Goal: Task Accomplishment & Management: Manage account settings

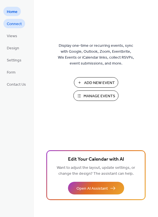
click at [17, 25] on span "Connect" at bounding box center [14, 24] width 15 height 6
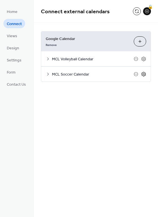
click at [145, 72] on icon at bounding box center [143, 74] width 5 height 5
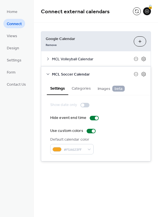
click at [103, 32] on div "Google Calendar Remove Choose Calendars" at bounding box center [95, 42] width 109 height 20
click at [136, 72] on icon at bounding box center [136, 74] width 5 height 5
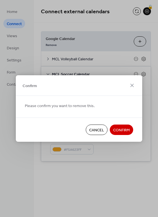
click at [121, 130] on span "Confirm" at bounding box center [121, 130] width 17 height 6
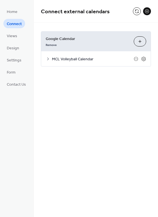
click at [138, 42] on button "Choose Calendars" at bounding box center [140, 41] width 12 height 10
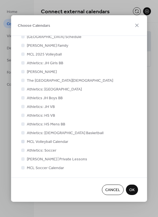
scroll to position [77, 0]
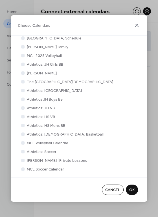
click at [137, 23] on icon at bounding box center [136, 25] width 7 height 7
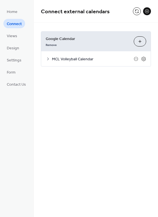
click at [138, 42] on button "Choose Calendars" at bounding box center [140, 41] width 12 height 10
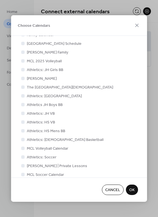
scroll to position [79, 0]
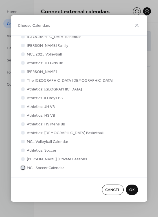
click at [23, 167] on div at bounding box center [22, 167] width 3 height 3
click at [131, 189] on span "OK" at bounding box center [131, 190] width 5 height 6
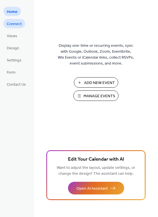
click at [14, 25] on span "Connect" at bounding box center [14, 24] width 15 height 6
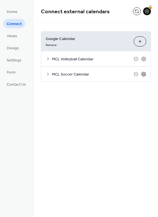
click at [143, 73] on icon at bounding box center [143, 74] width 5 height 5
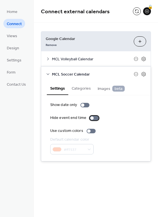
click at [95, 118] on div at bounding box center [94, 118] width 9 height 5
click at [91, 131] on div at bounding box center [91, 131] width 9 height 5
